Goal: Information Seeking & Learning: Learn about a topic

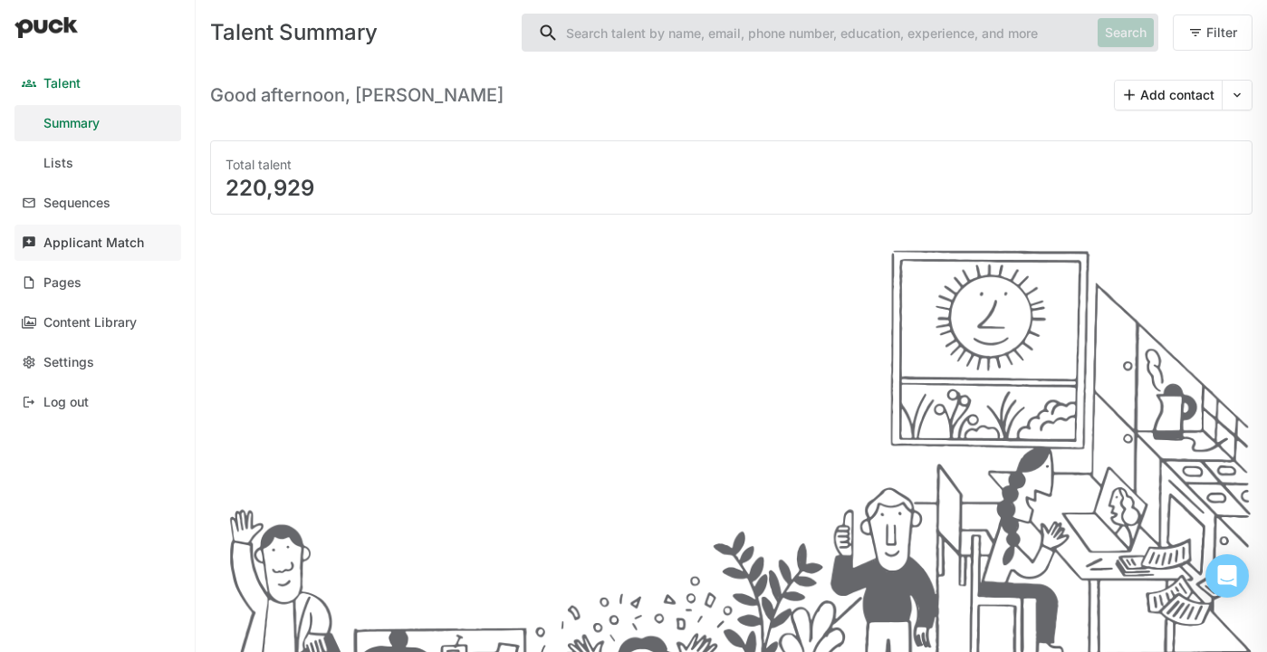
click at [94, 241] on div "Applicant Match" at bounding box center [93, 242] width 101 height 15
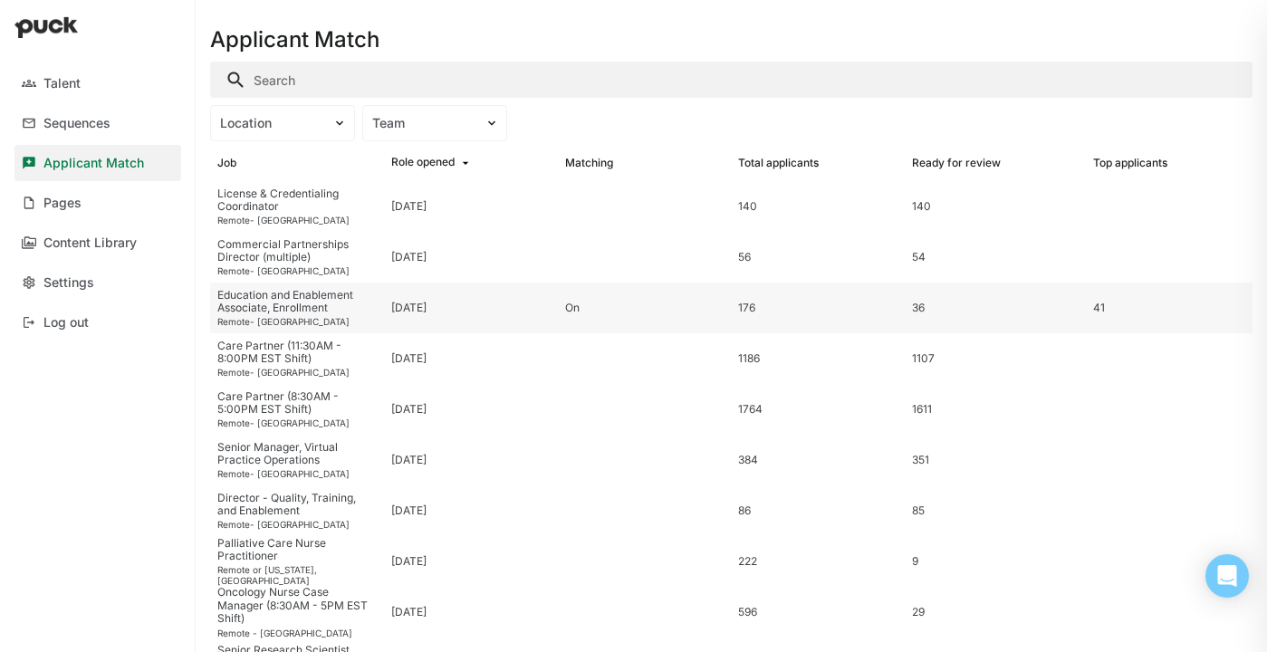
click at [304, 306] on div "Education and Enablement Associate, Enrollment" at bounding box center [296, 302] width 159 height 26
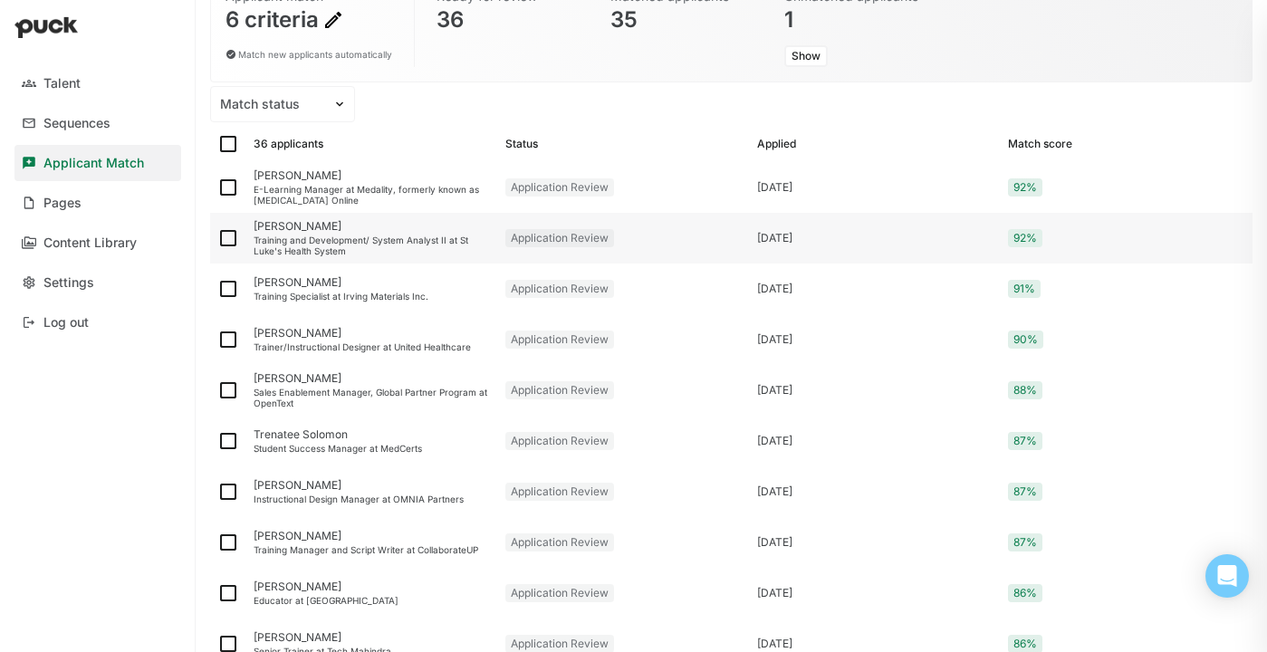
scroll to position [175, 0]
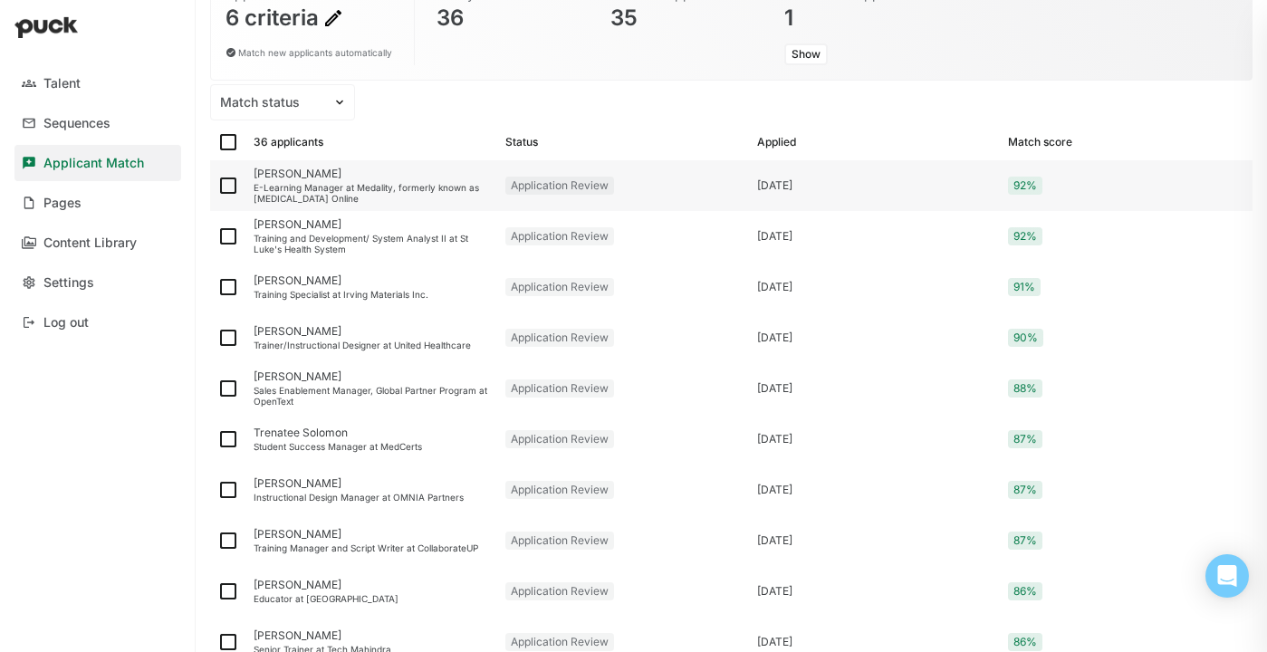
click at [331, 184] on div "E-Learning Manager at Medality, formerly known as [MEDICAL_DATA] Online" at bounding box center [372, 193] width 237 height 22
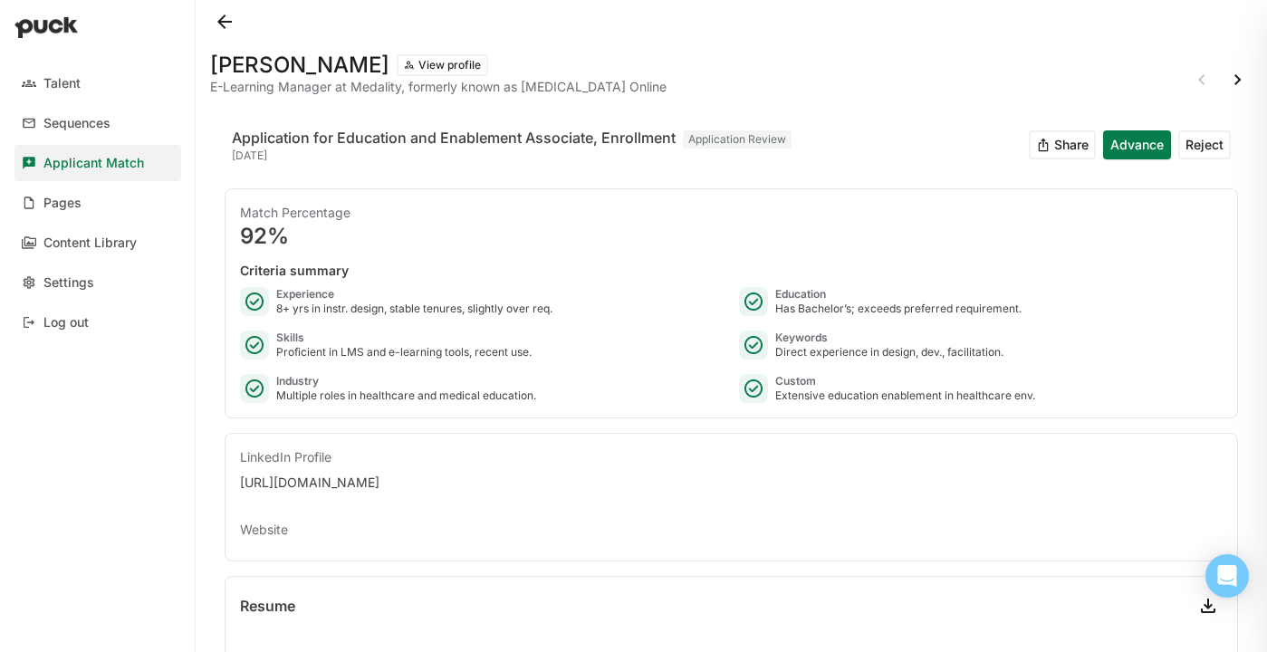
click at [216, 24] on button at bounding box center [224, 21] width 29 height 29
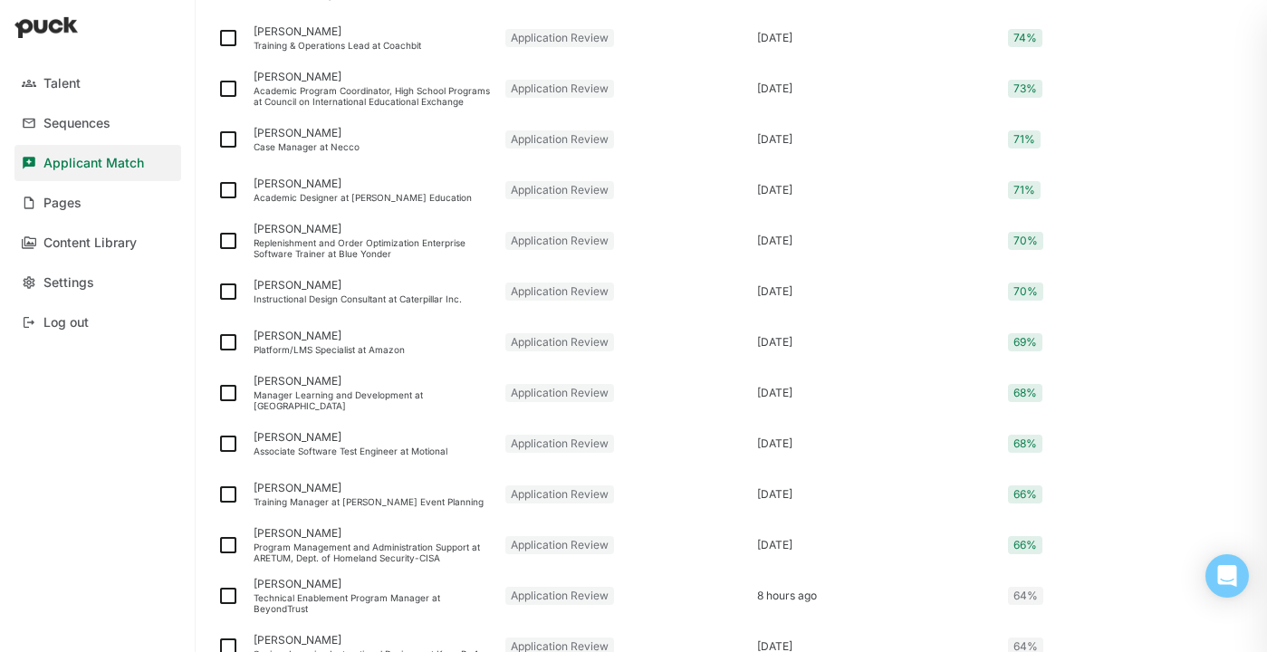
scroll to position [1605, 0]
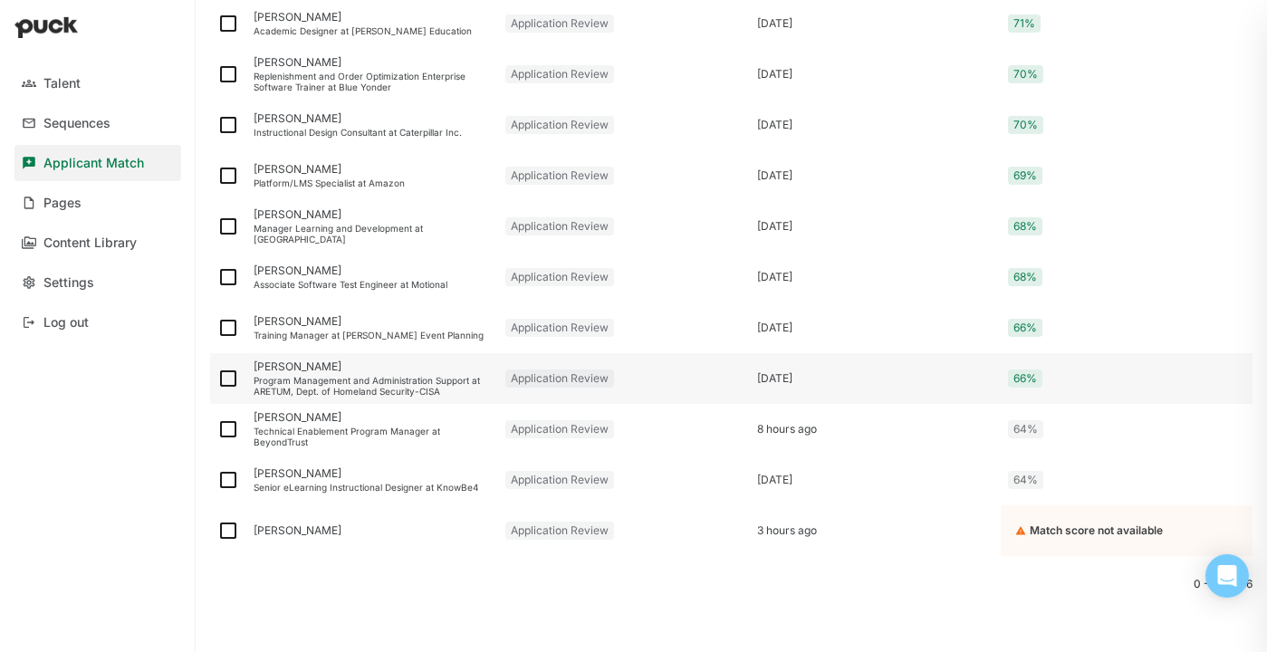
click at [359, 377] on div "Program Management and Administration Support at ARETUM, Dept. of Homeland Secu…" at bounding box center [372, 386] width 237 height 22
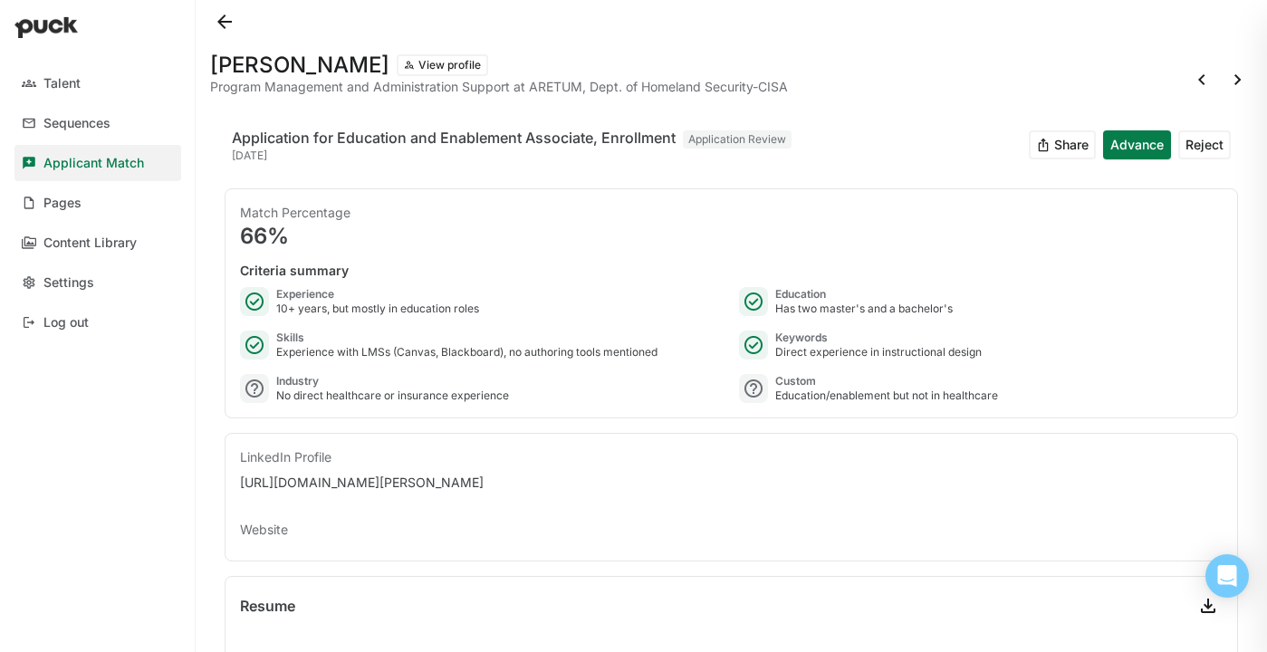
click at [225, 18] on button at bounding box center [224, 21] width 29 height 29
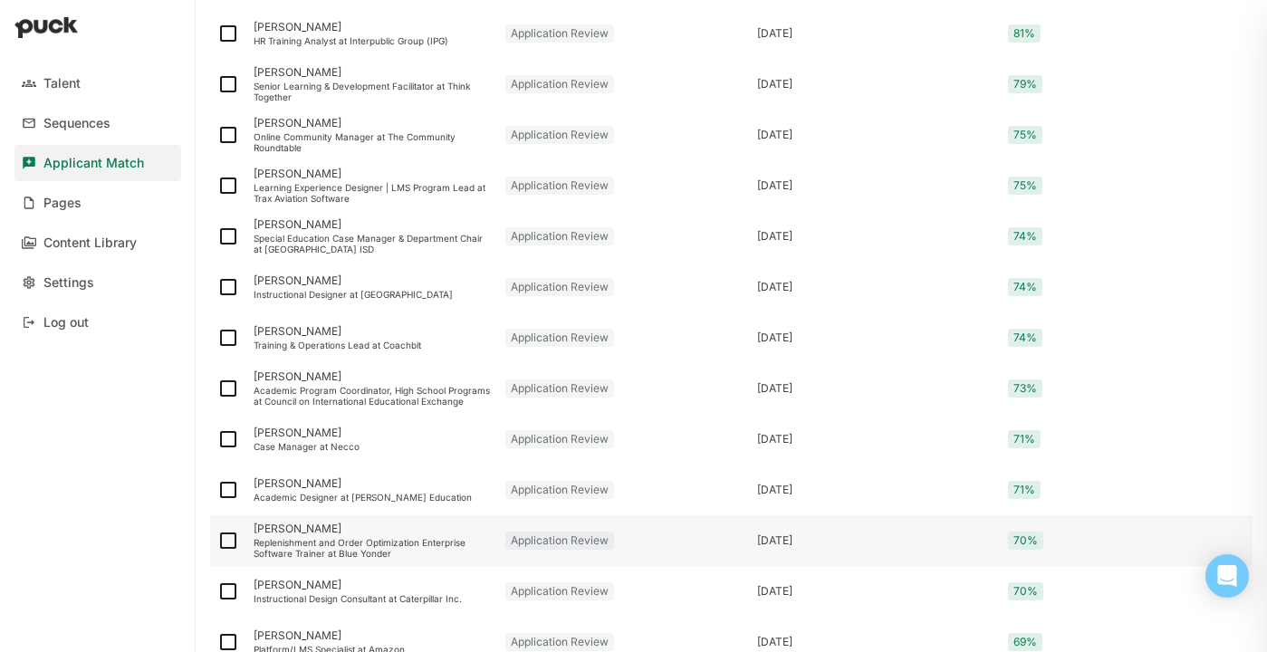
scroll to position [1139, 0]
click at [351, 240] on div "Special Education Case Manager & Department Chair at [GEOGRAPHIC_DATA] ISD" at bounding box center [372, 243] width 237 height 22
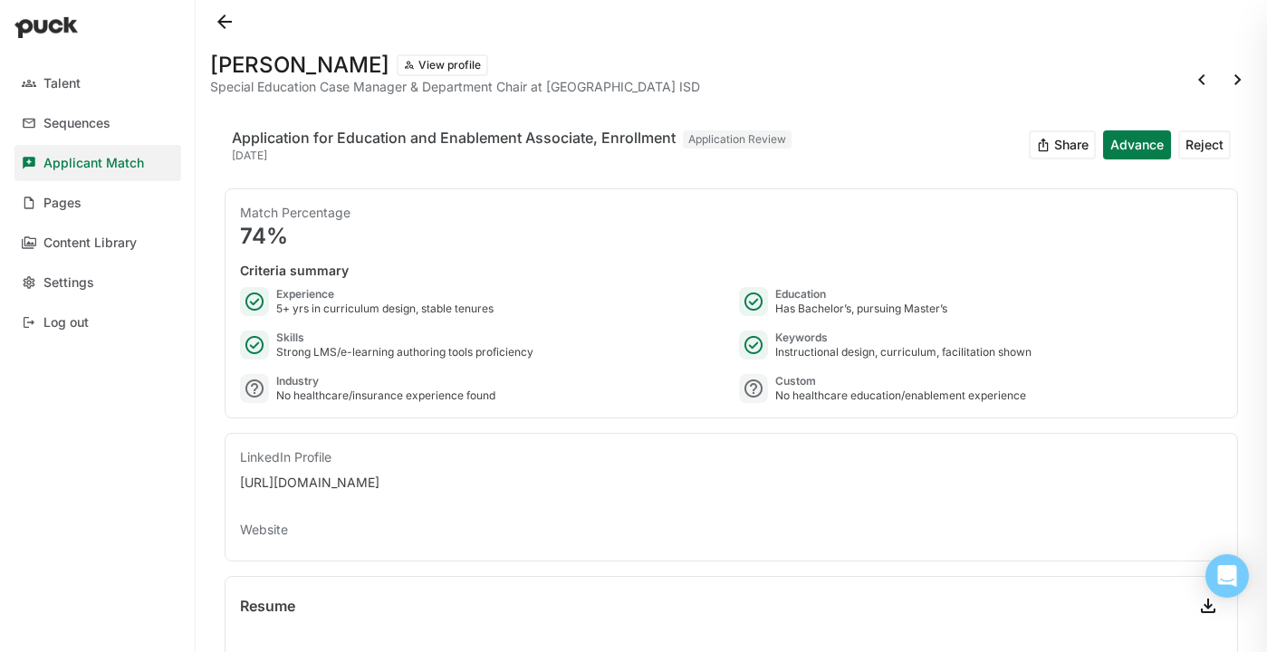
click at [226, 24] on button at bounding box center [224, 21] width 29 height 29
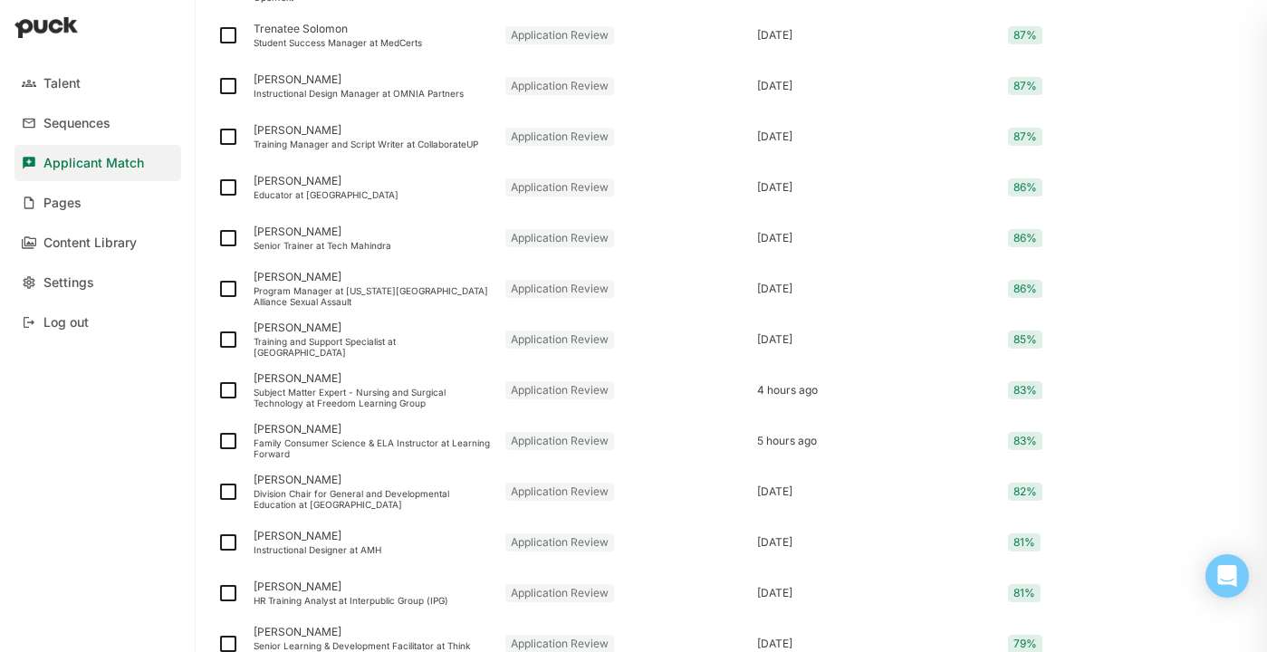
scroll to position [87, 0]
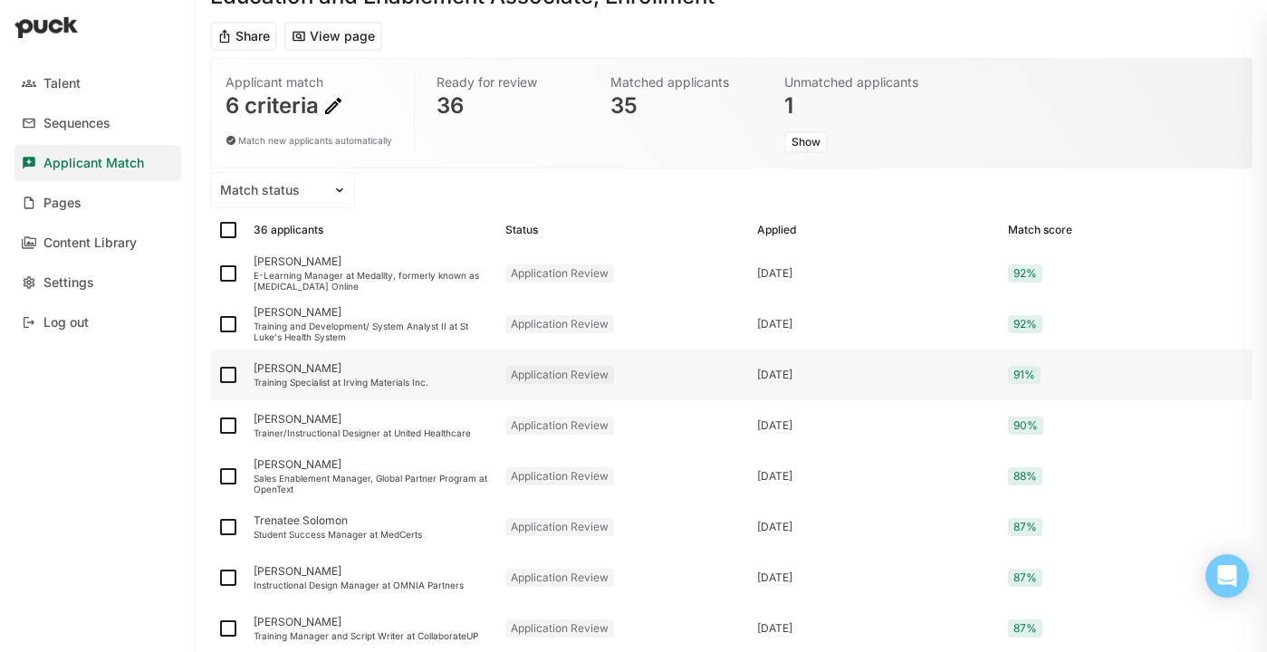
click at [307, 379] on div "Training Specialist at Irving Materials Inc." at bounding box center [372, 382] width 237 height 11
